Goal: Check status: Check status

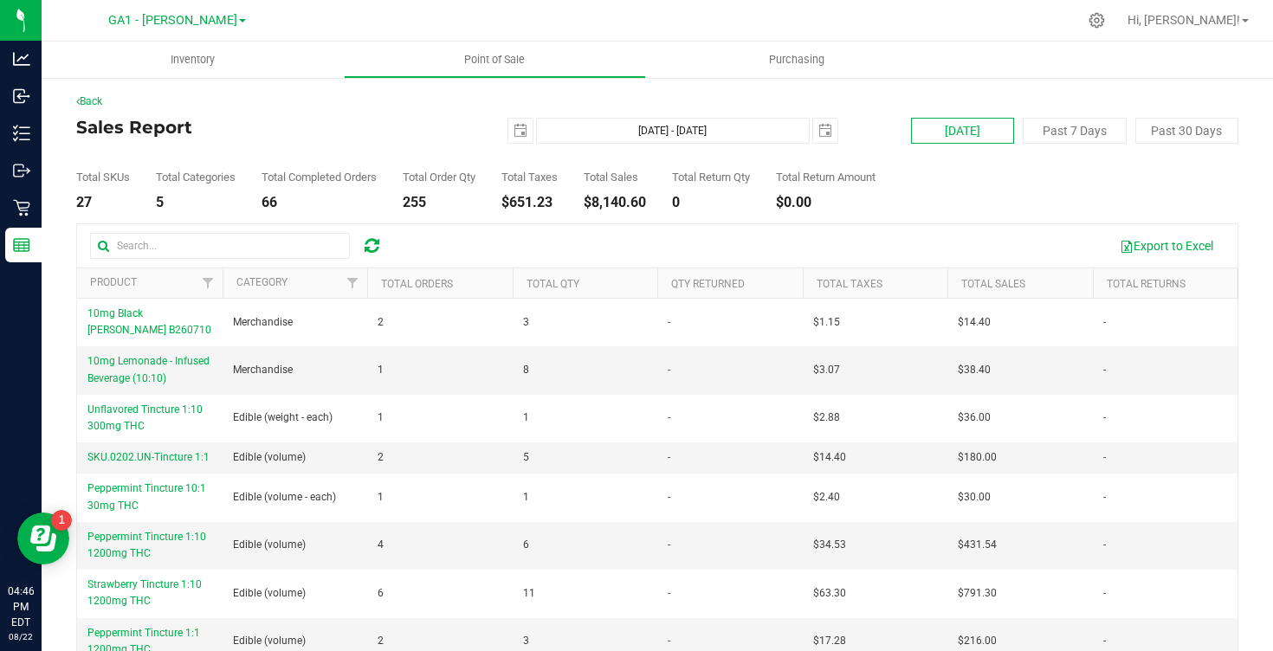
click at [961, 130] on button "[DATE]" at bounding box center [962, 131] width 103 height 26
type input "[DATE] - [DATE]"
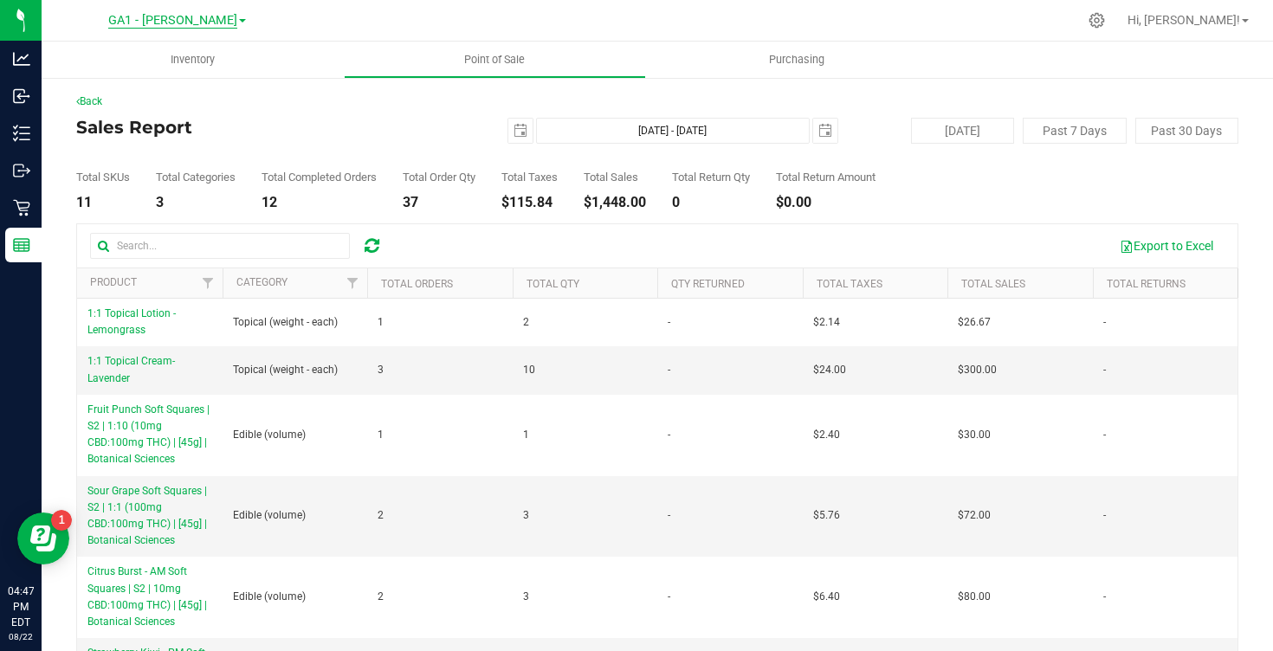
click at [172, 16] on span "GA1 - [PERSON_NAME]" at bounding box center [172, 21] width 129 height 16
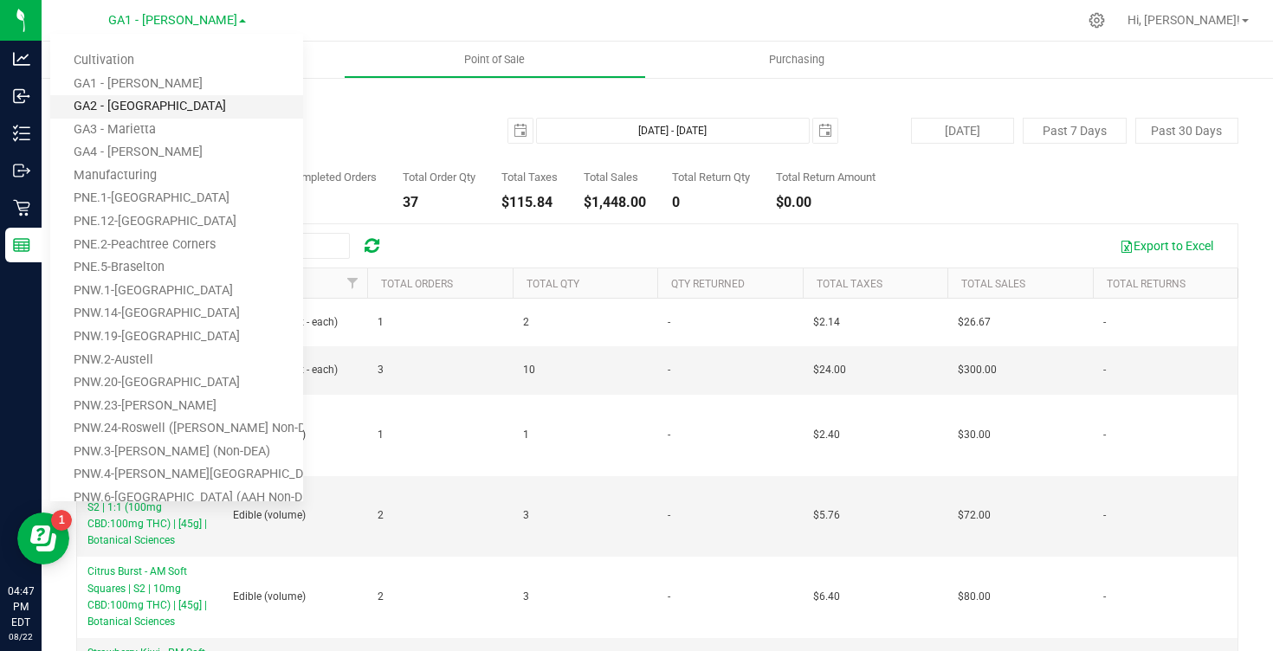
click at [150, 110] on link "GA2 - [GEOGRAPHIC_DATA]" at bounding box center [176, 106] width 253 height 23
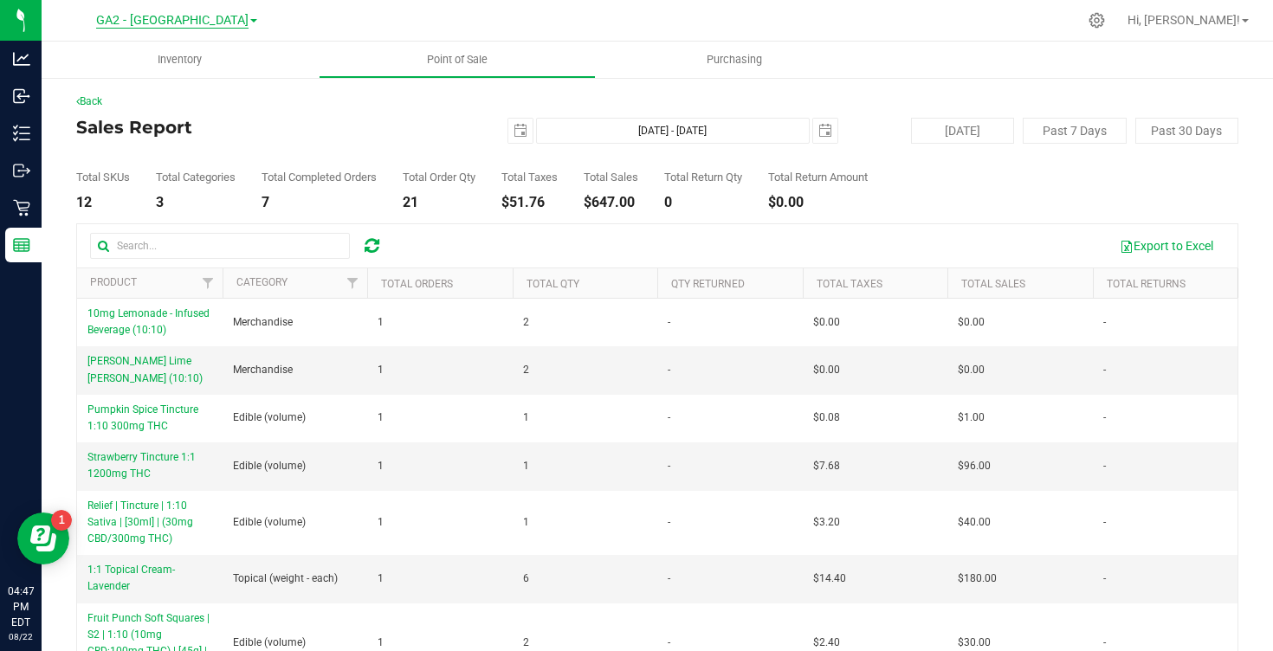
click at [180, 22] on span "GA2 - [GEOGRAPHIC_DATA]" at bounding box center [172, 21] width 152 height 16
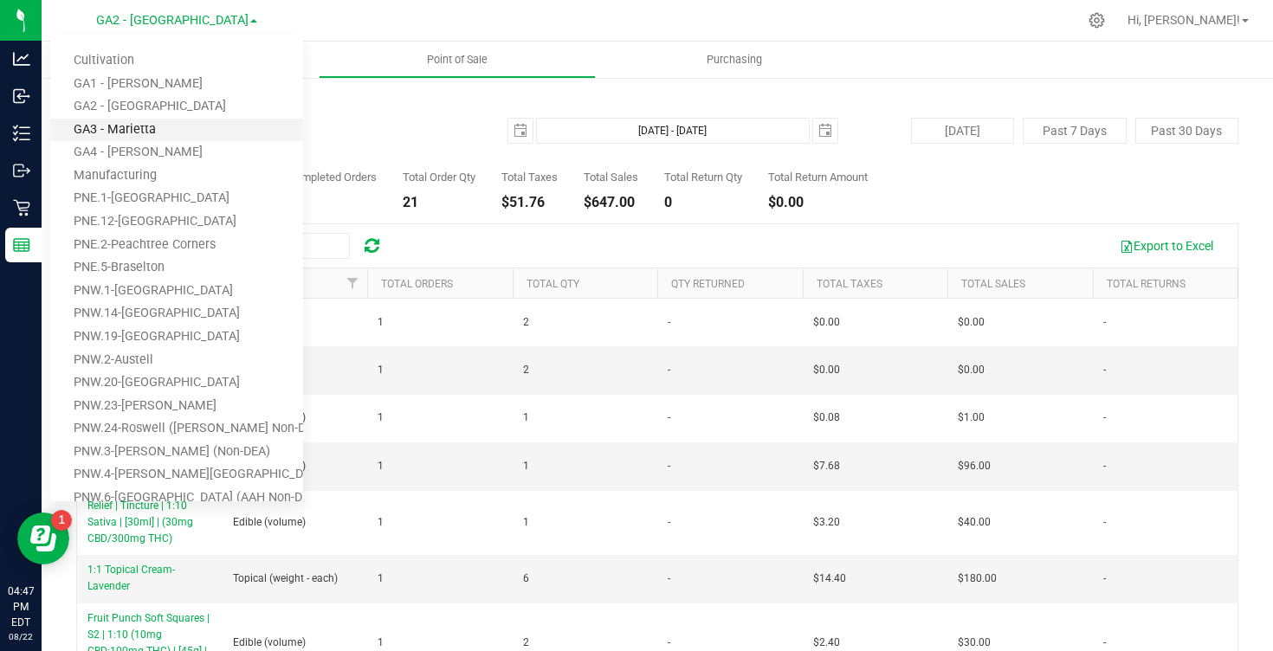
click at [153, 126] on link "GA3 - Marietta" at bounding box center [176, 130] width 253 height 23
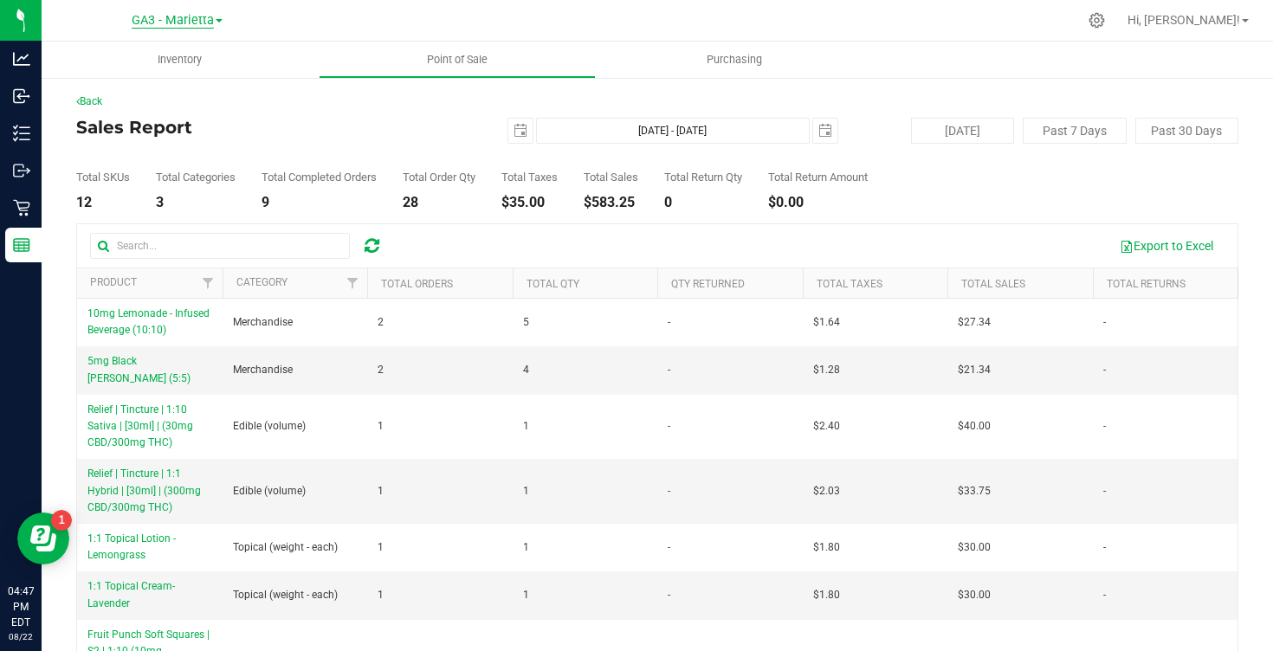
click at [185, 20] on span "GA3 - Marietta" at bounding box center [173, 21] width 82 height 16
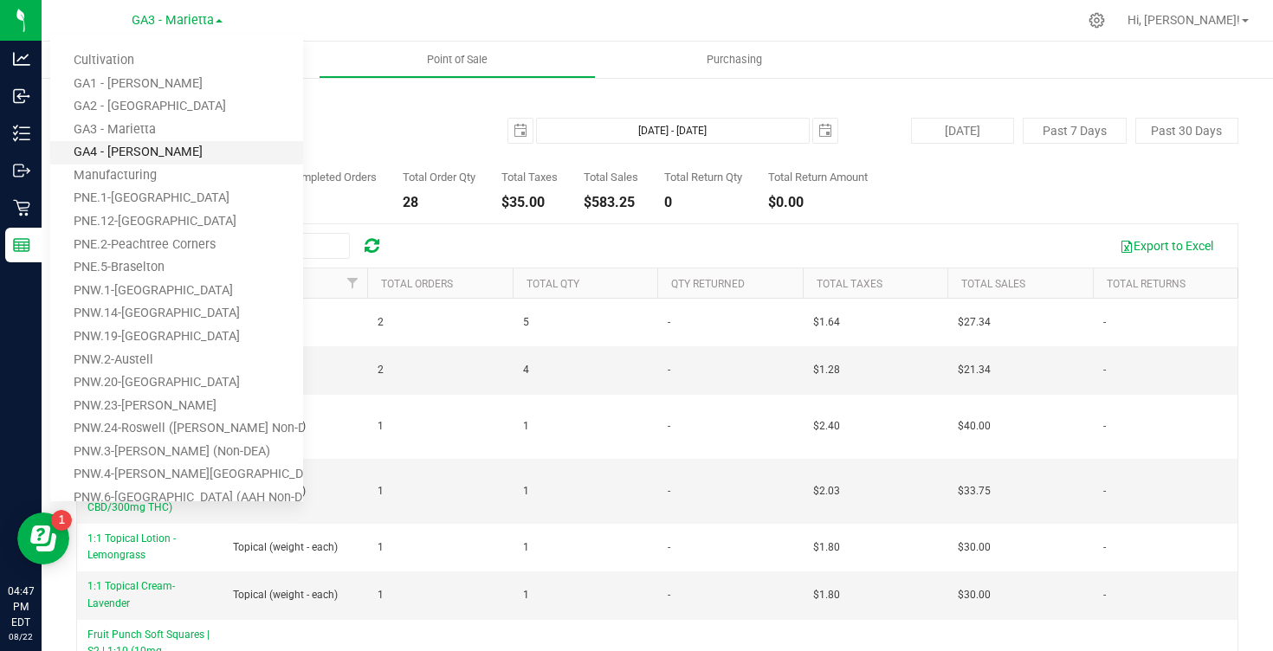
click at [156, 149] on link "GA4 - [PERSON_NAME]" at bounding box center [176, 152] width 253 height 23
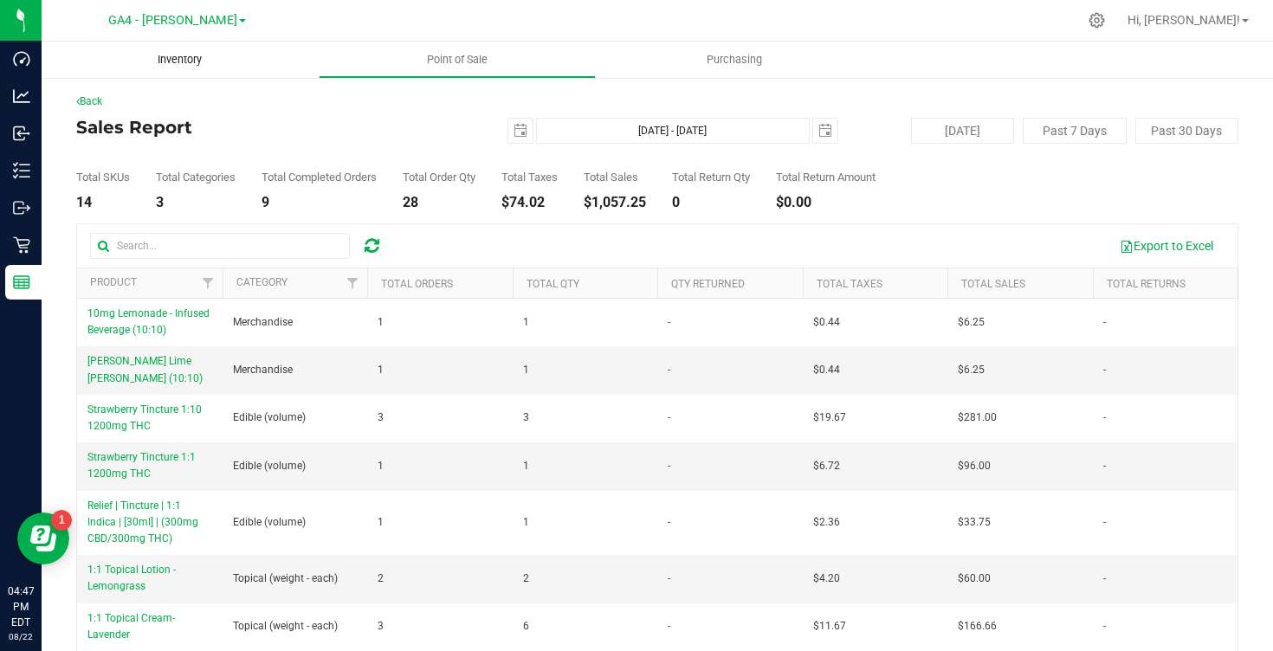
click at [176, 57] on span "Inventory" at bounding box center [179, 60] width 91 height 16
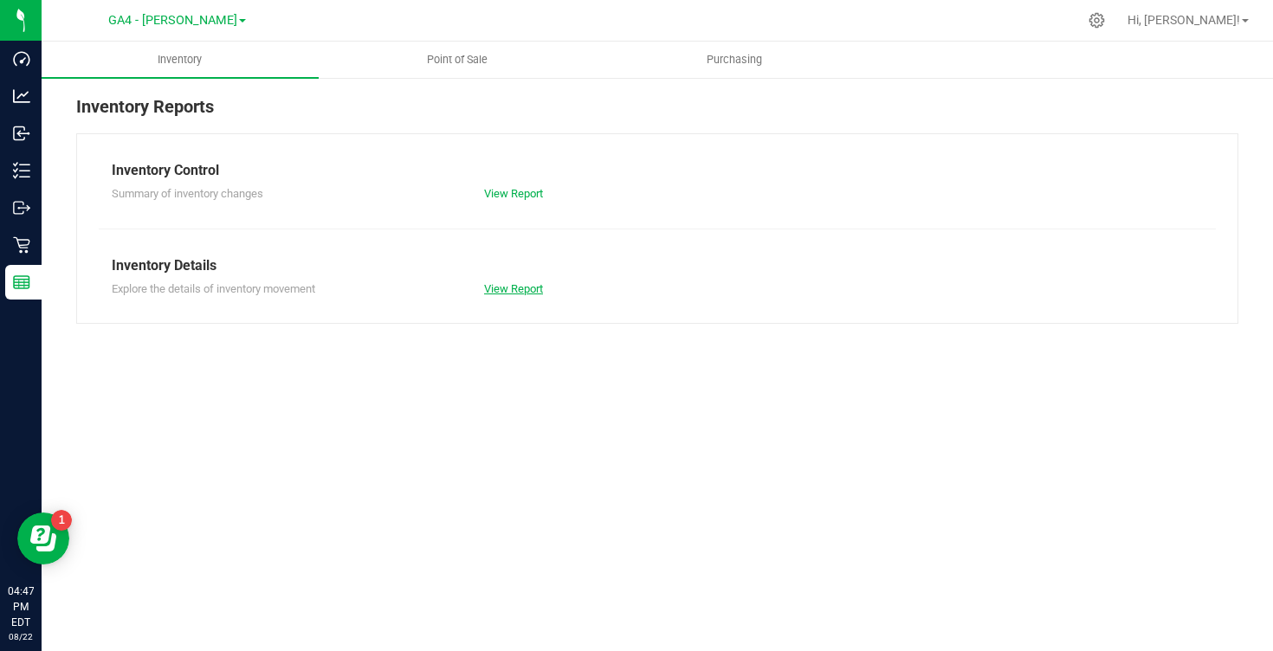
click at [497, 290] on link "View Report" at bounding box center [513, 288] width 59 height 13
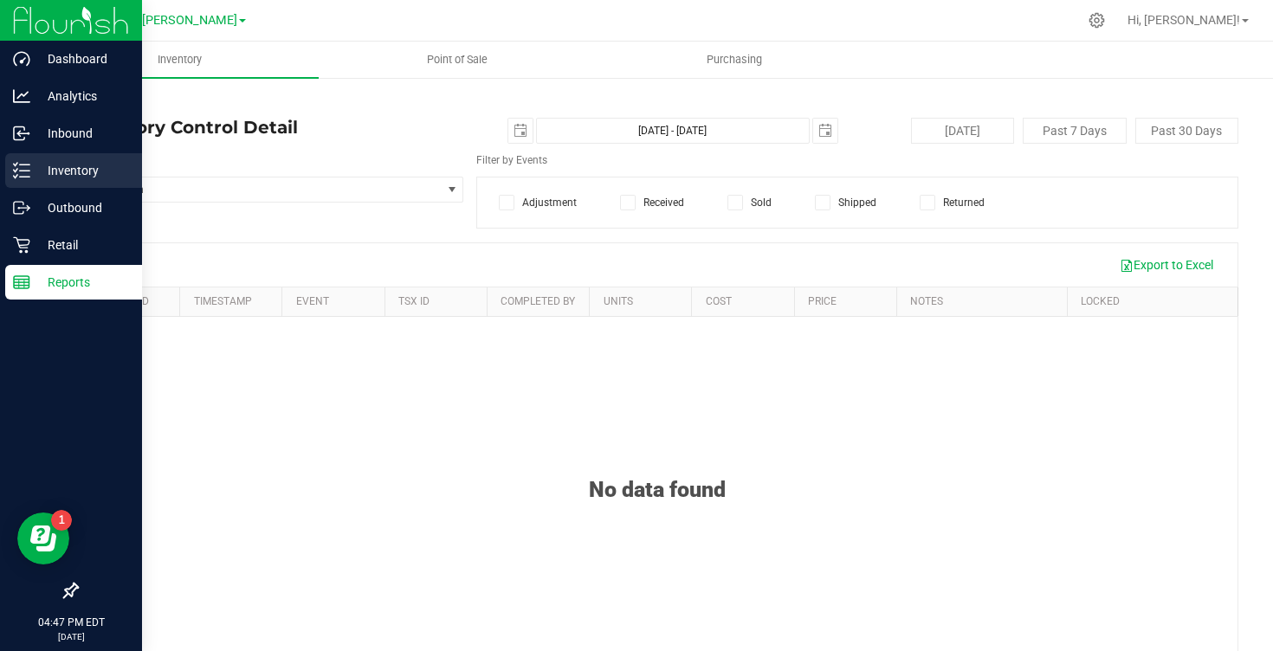
click at [57, 176] on p "Inventory" at bounding box center [82, 170] width 104 height 21
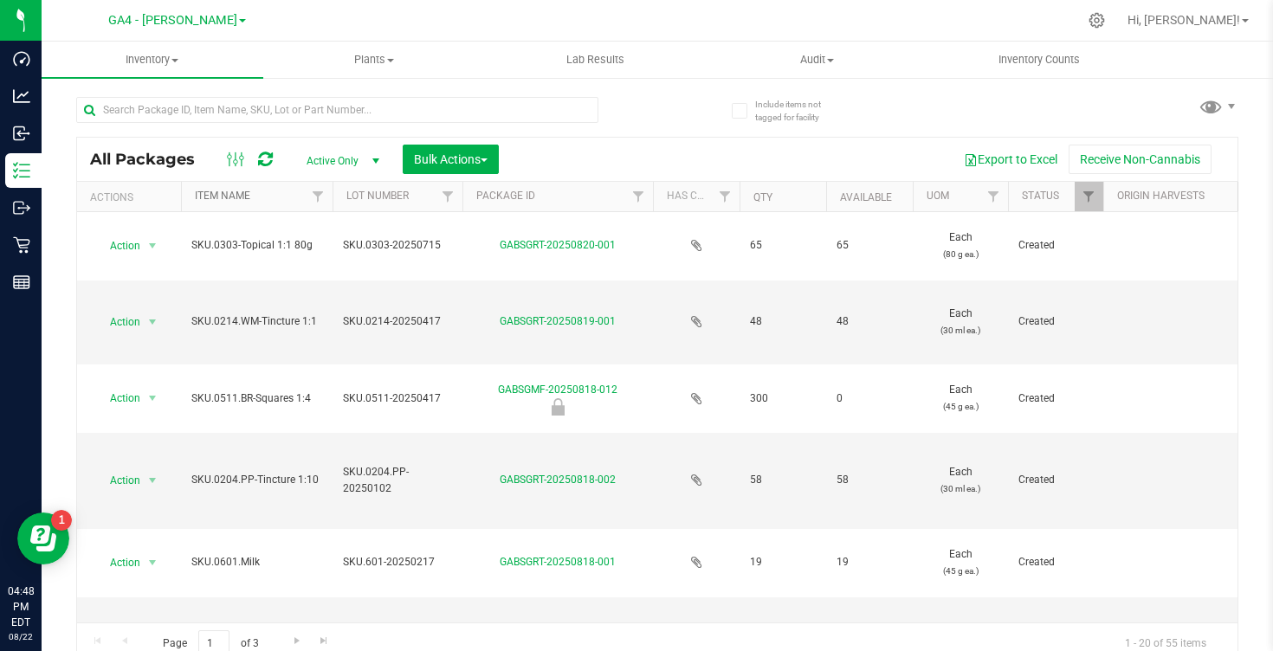
click at [236, 194] on link "Item Name" at bounding box center [222, 196] width 55 height 12
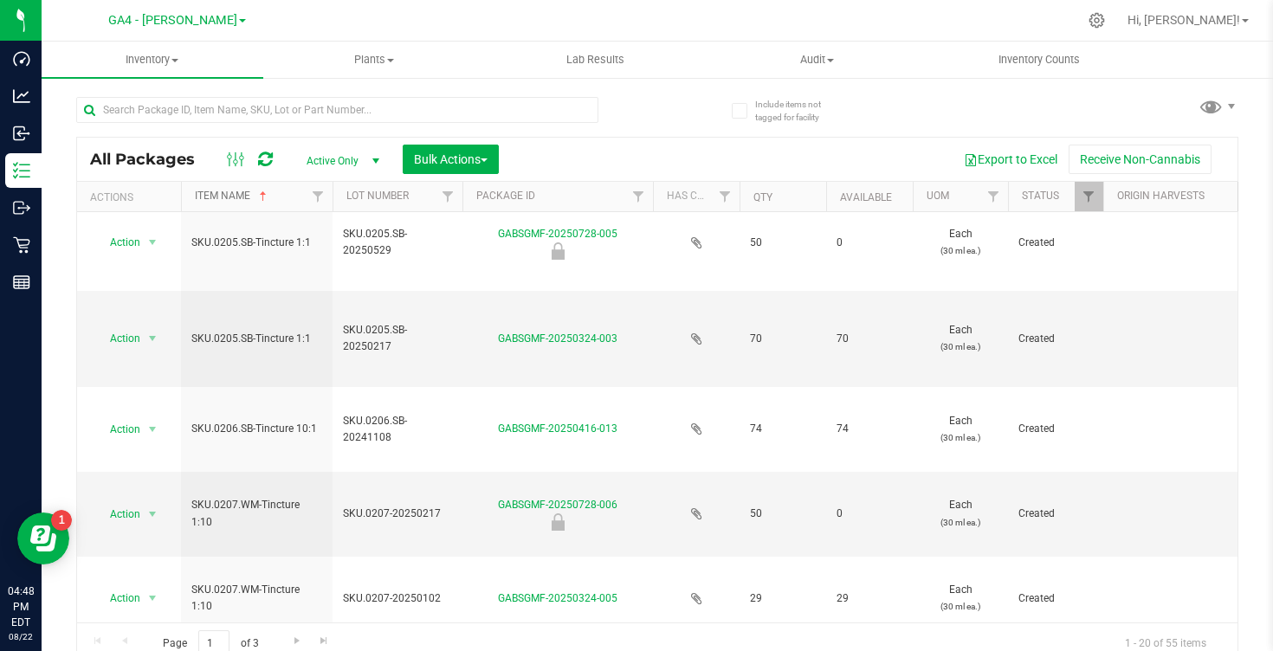
scroll to position [13, 0]
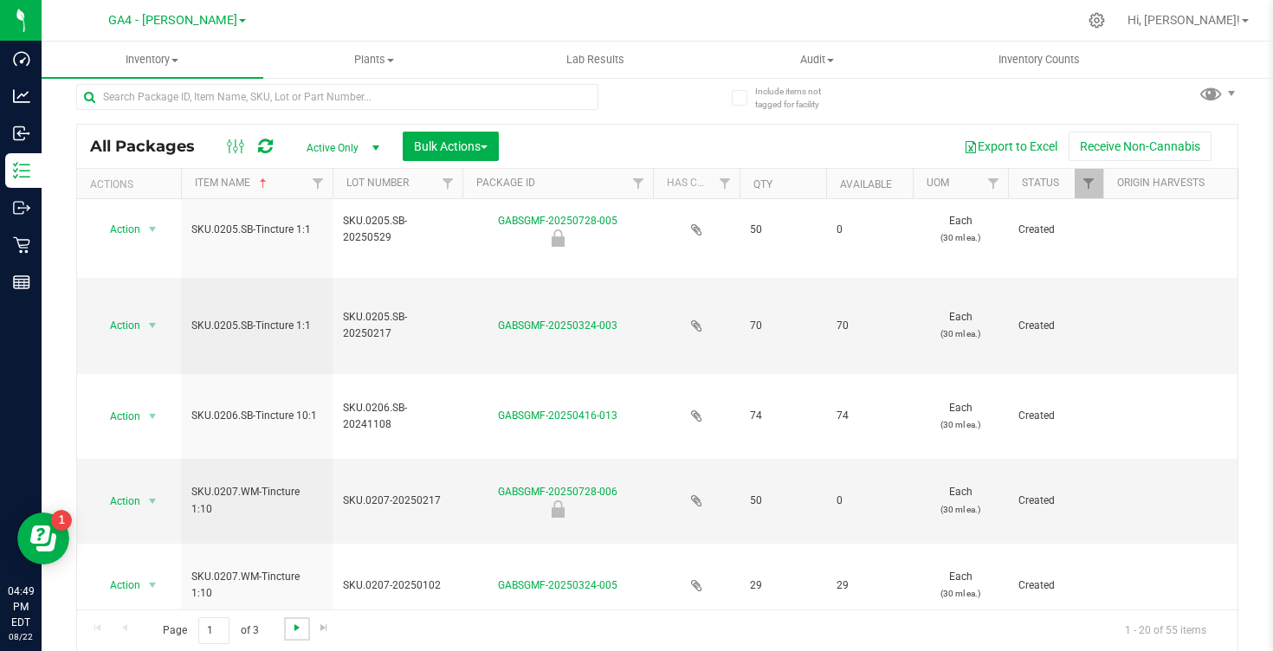
click at [298, 632] on span "Go to the next page" at bounding box center [297, 628] width 14 height 14
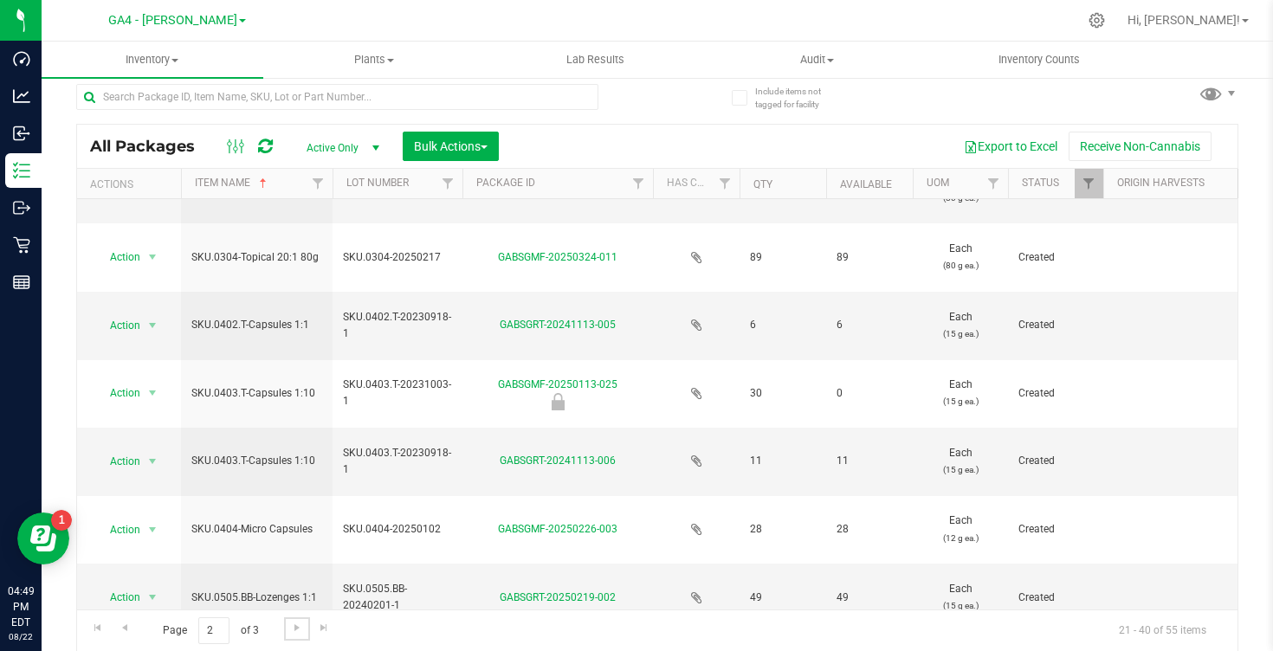
scroll to position [1100, 0]
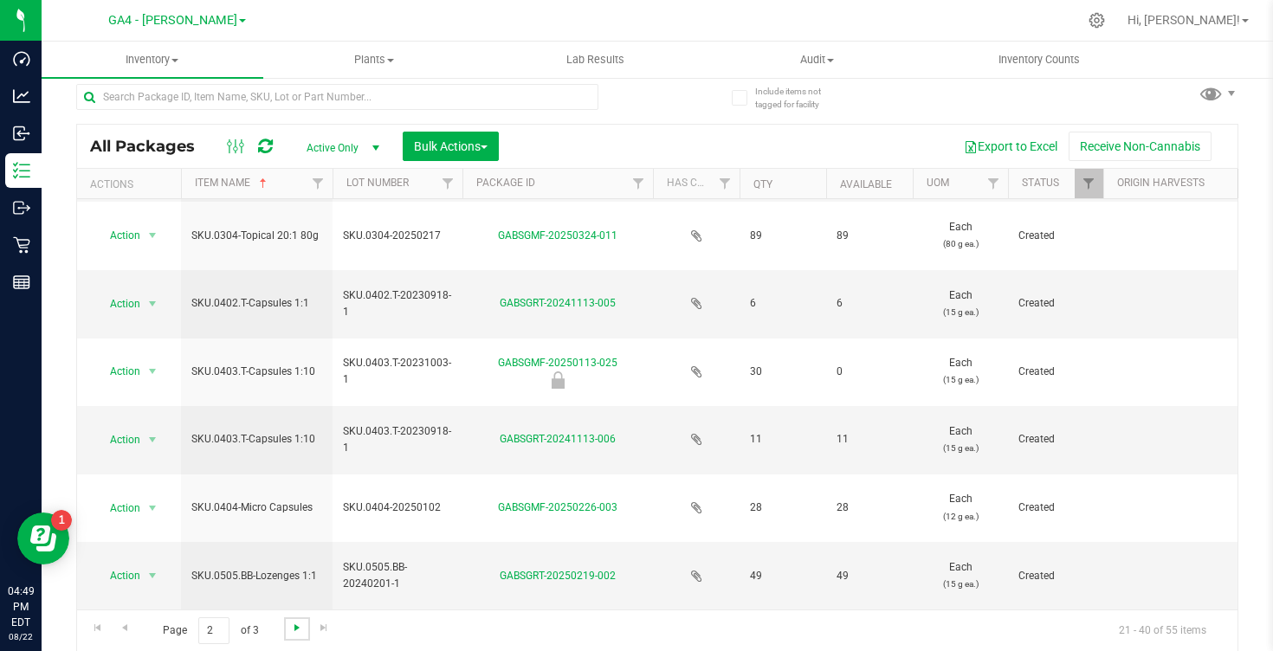
click at [296, 624] on span "Go to the next page" at bounding box center [297, 628] width 14 height 14
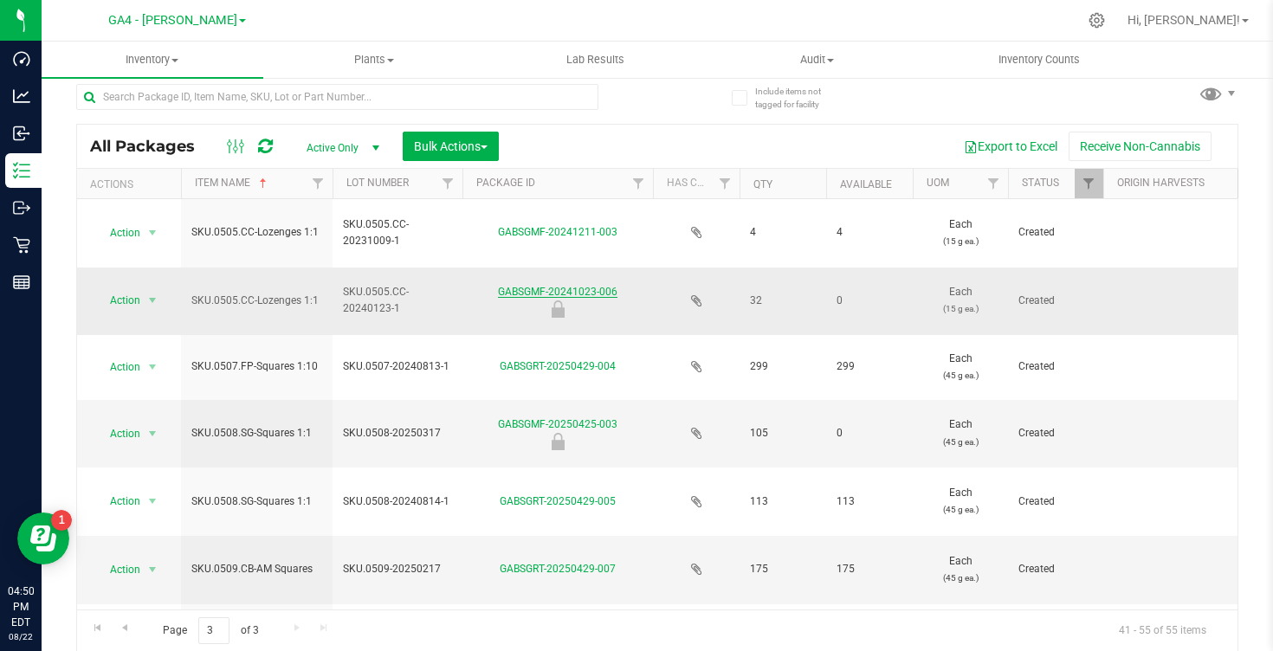
click at [531, 286] on link "GABSGMF-20241023-006" at bounding box center [558, 292] width 120 height 12
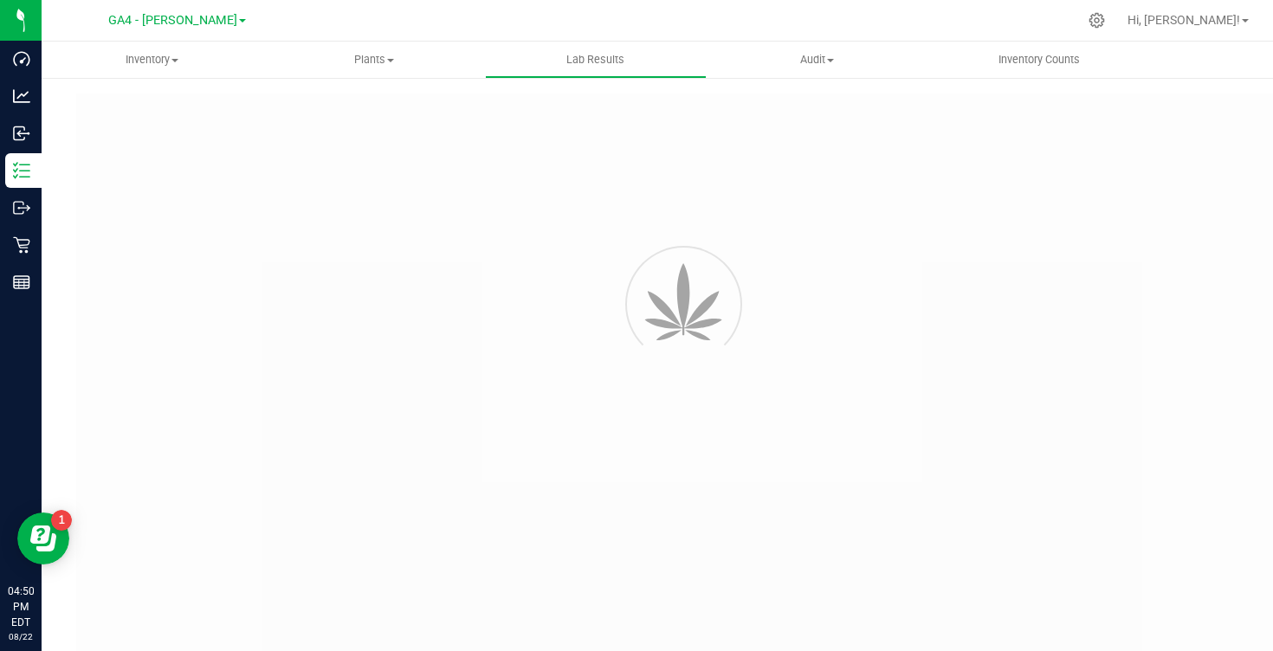
type input "GABSGMF-20240129-018"
type input "[PERSON_NAME]-012825-7523"
type input "GABSGMF-20240129-018"
type input "[DATE] 12:07 PM"
type input "[DATE]"
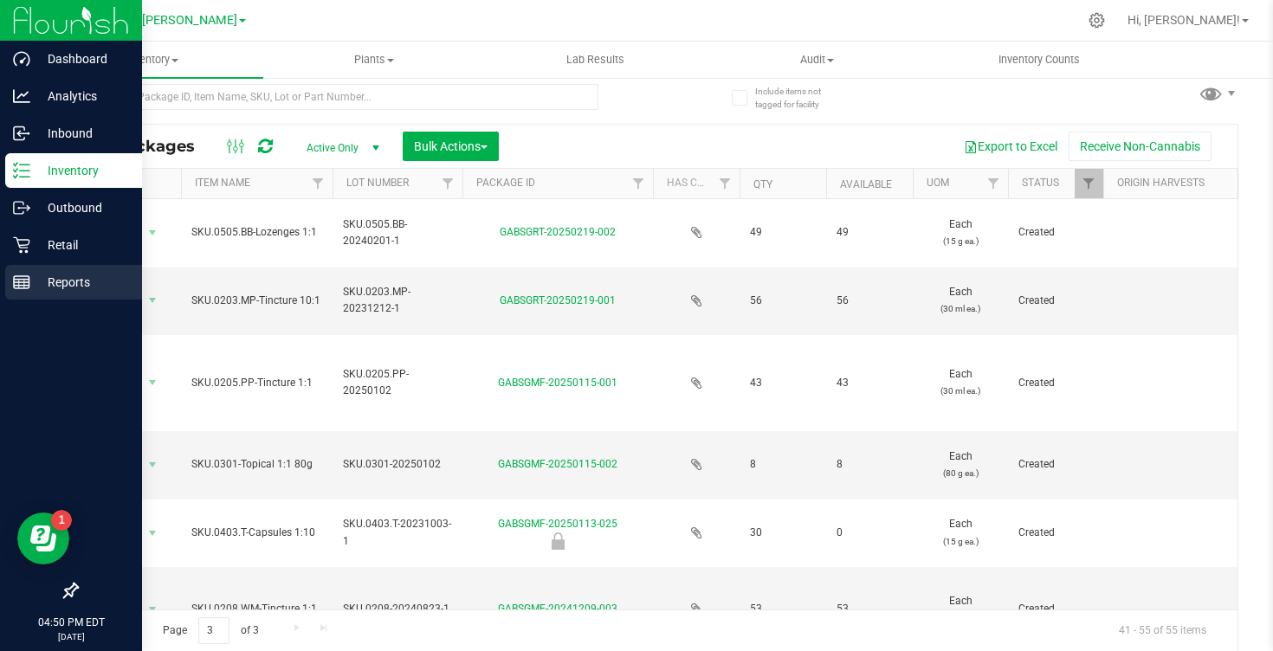
click at [58, 286] on p "Reports" at bounding box center [82, 282] width 104 height 21
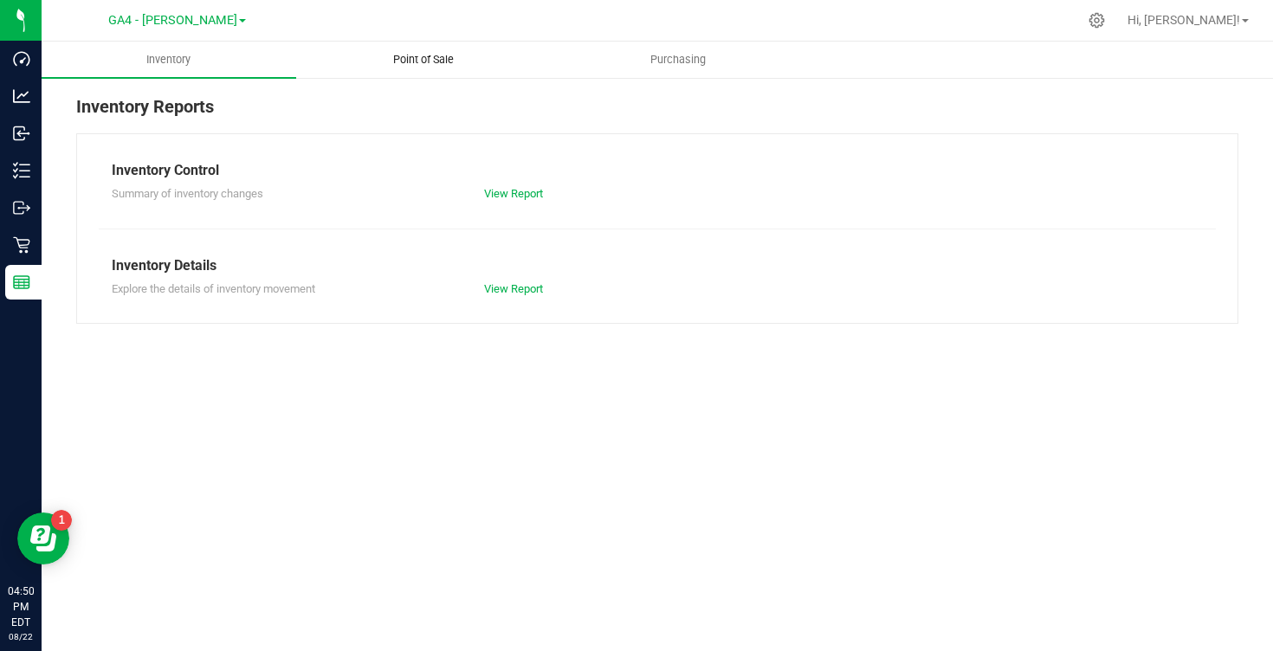
click at [425, 58] on span "Point of Sale" at bounding box center [423, 60] width 107 height 16
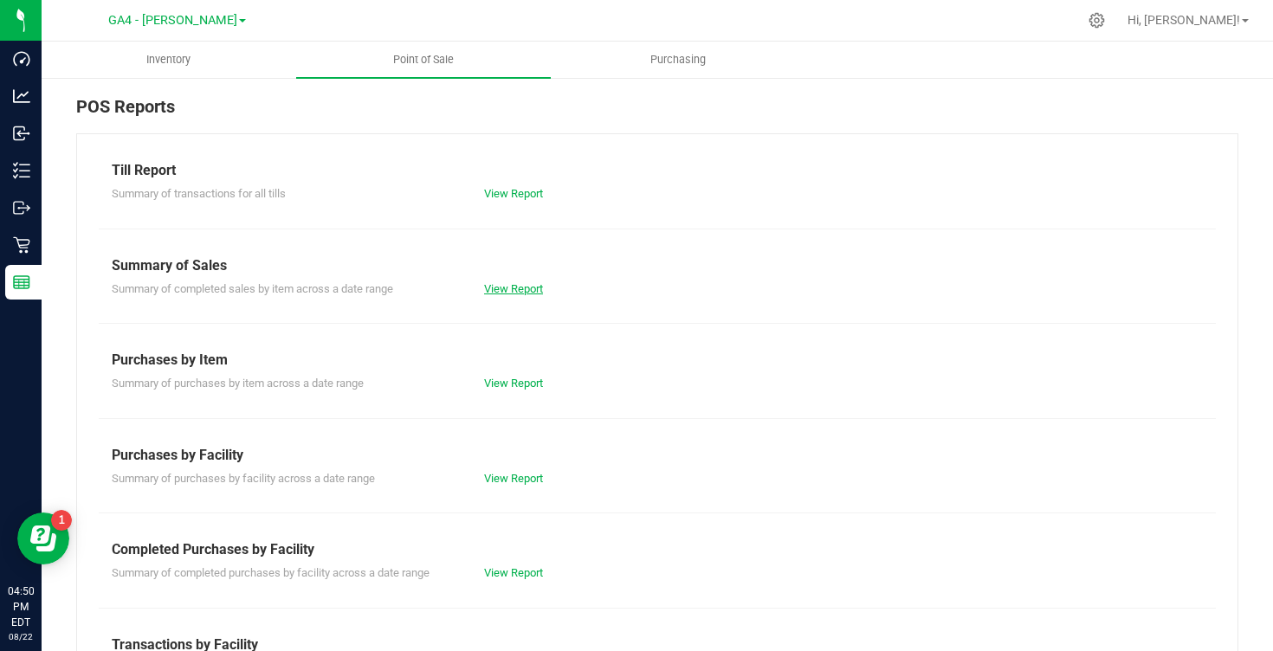
click at [514, 288] on link "View Report" at bounding box center [513, 288] width 59 height 13
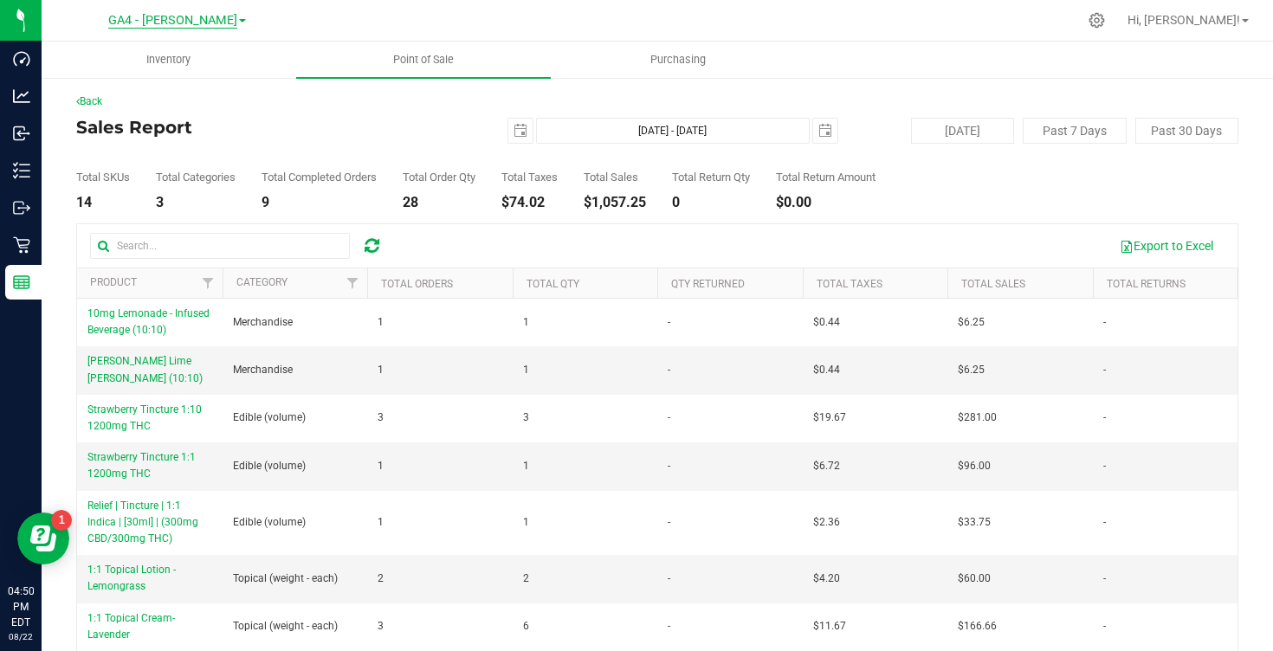
click at [178, 18] on span "GA4 - [PERSON_NAME]" at bounding box center [172, 21] width 129 height 16
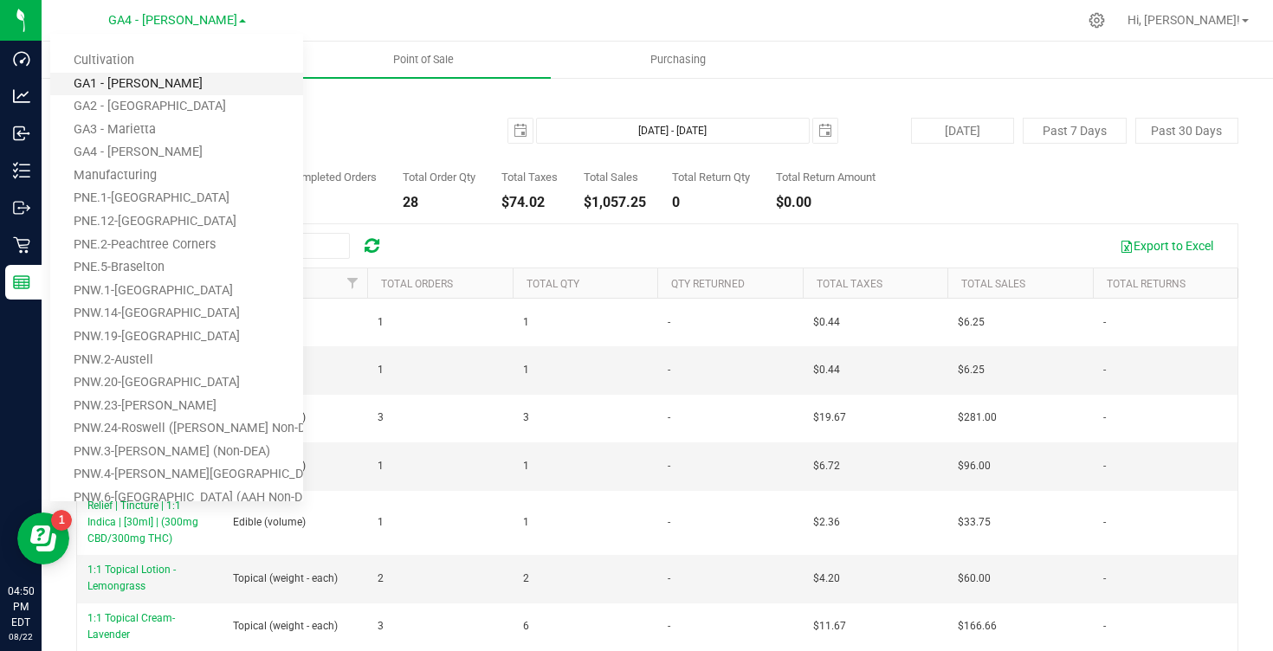
click at [139, 78] on link "GA1 - [PERSON_NAME]" at bounding box center [176, 84] width 253 height 23
